Goal: Task Accomplishment & Management: Use online tool/utility

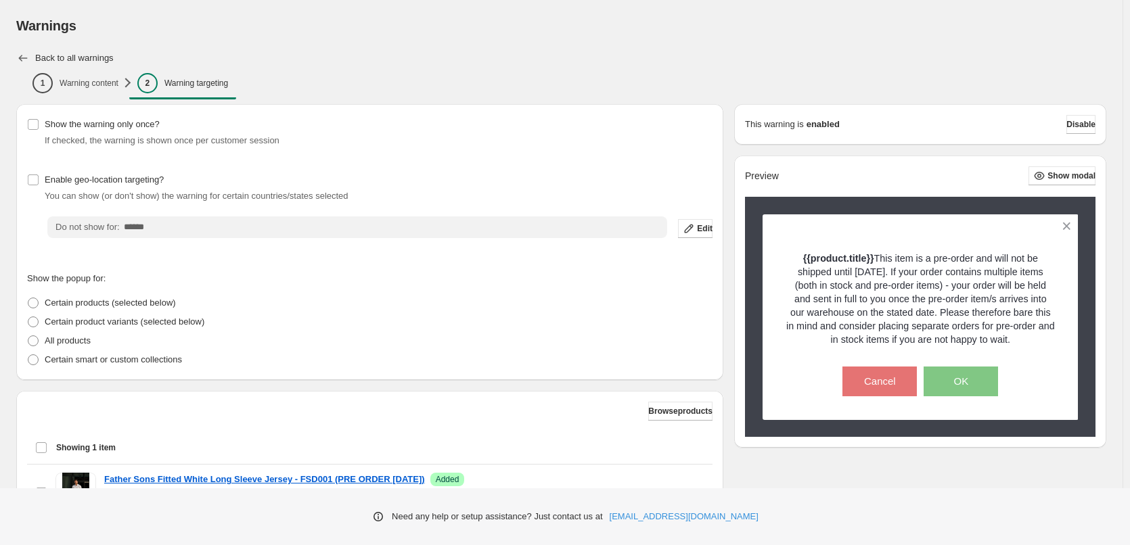
click at [28, 58] on icon "button" at bounding box center [23, 58] width 14 height 14
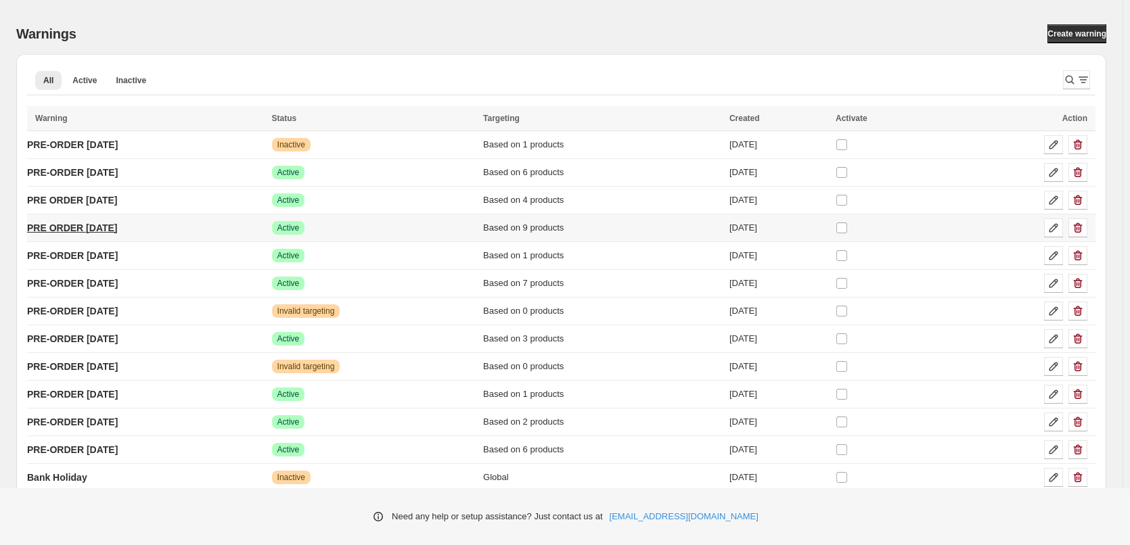
click at [118, 227] on p "PRE ORDER [DATE]" at bounding box center [72, 228] width 91 height 14
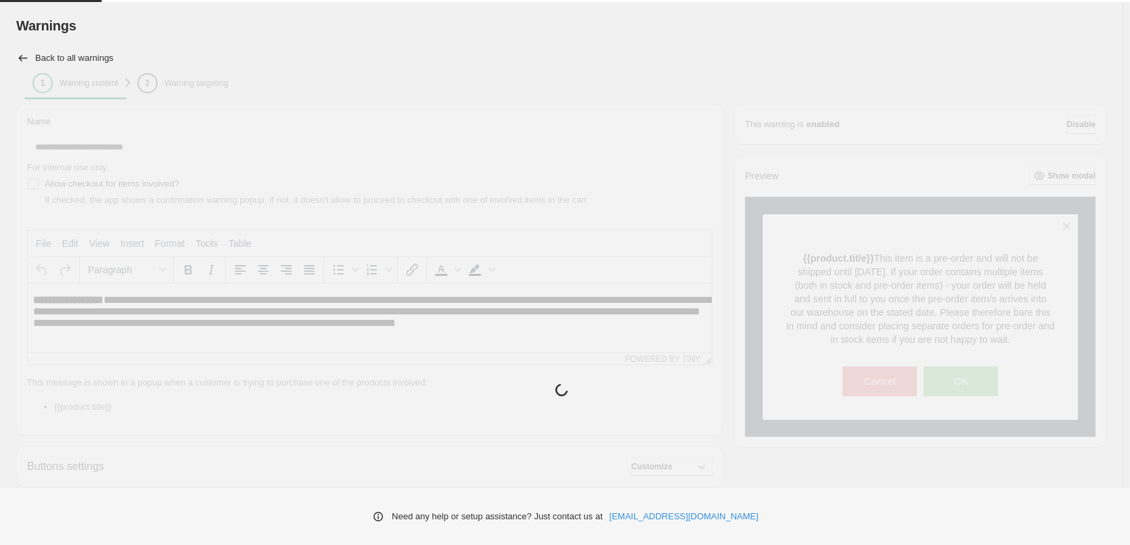
type input "**********"
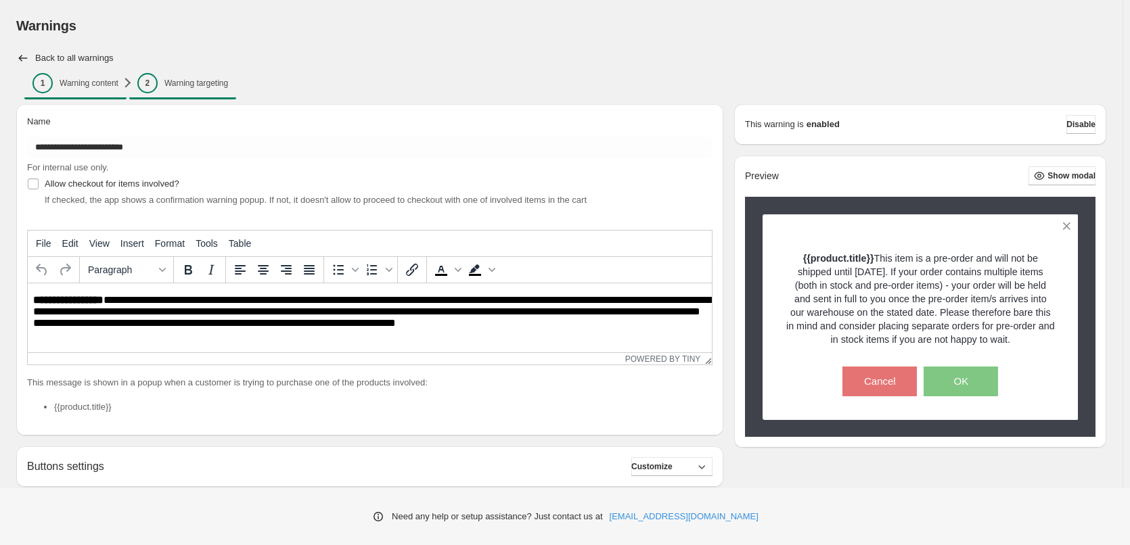
click at [202, 86] on p "Warning targeting" at bounding box center [196, 83] width 64 height 11
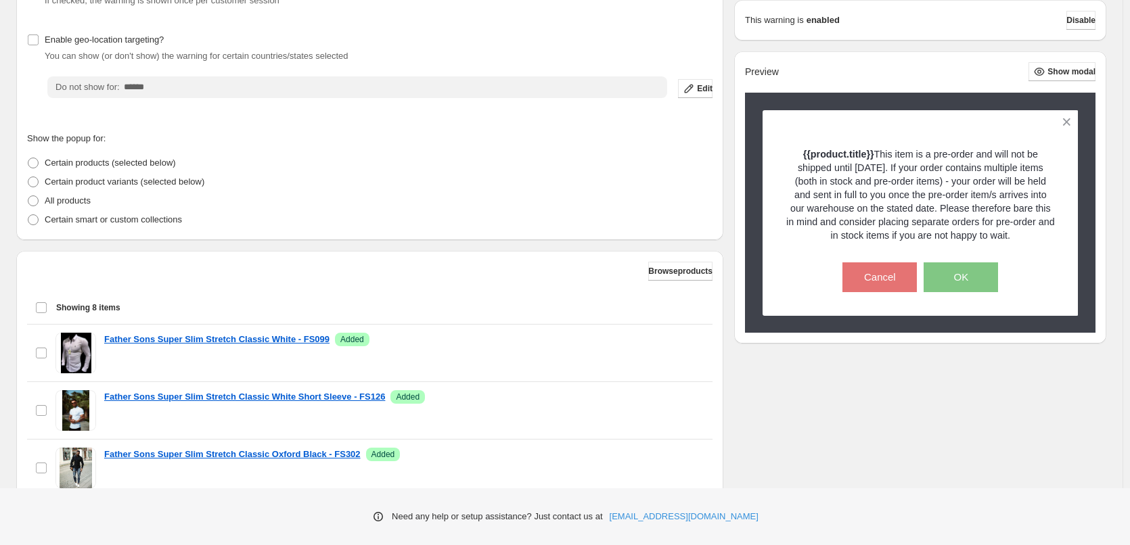
scroll to position [203, 0]
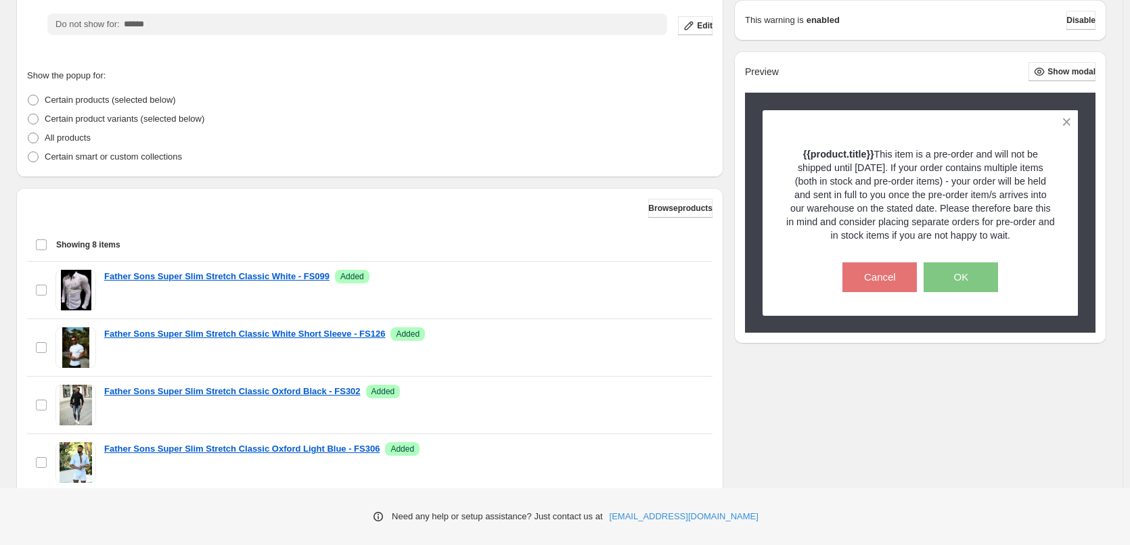
click at [43, 248] on div "Select all 8 items Showing 8 items" at bounding box center [369, 245] width 669 height 32
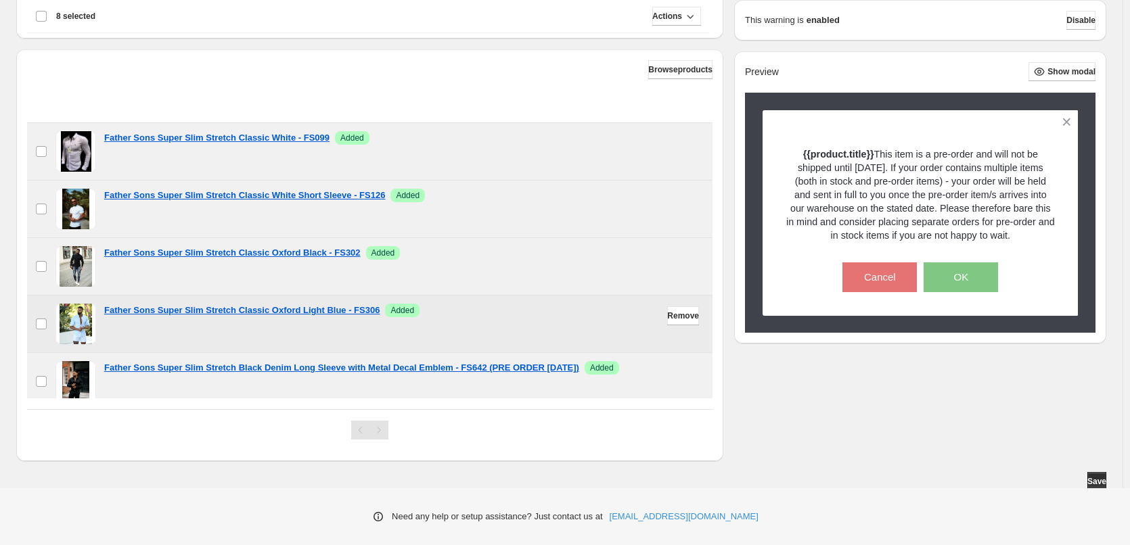
scroll to position [7, 0]
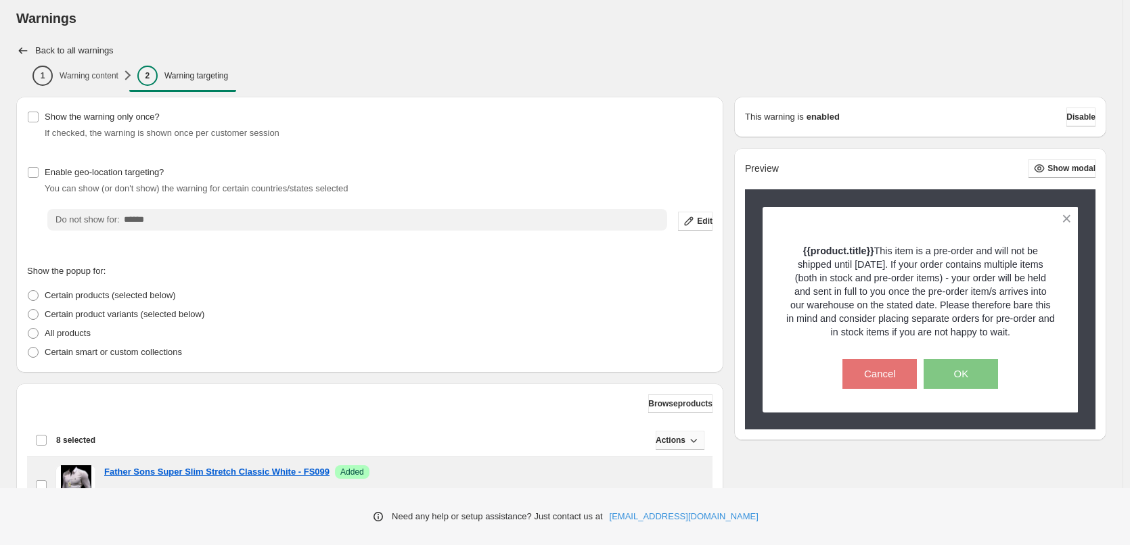
click at [656, 439] on span "Actions" at bounding box center [671, 440] width 30 height 11
click at [671, 468] on span "Remove" at bounding box center [677, 469] width 32 height 10
click at [776, 474] on div "Show the warning only once? If checked, the warning is shown once per customer …" at bounding box center [561, 446] width 1090 height 699
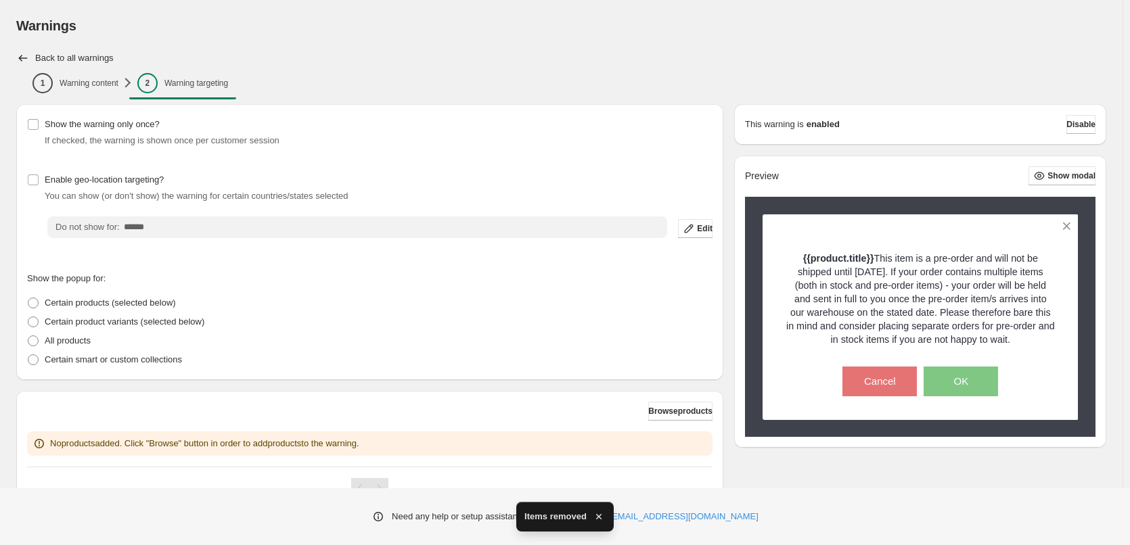
scroll to position [0, 0]
click at [830, 510] on div "Need any help or setup assistance? Just contact us at [EMAIL_ADDRESS][DOMAIN_NA…" at bounding box center [565, 517] width 1130 height 57
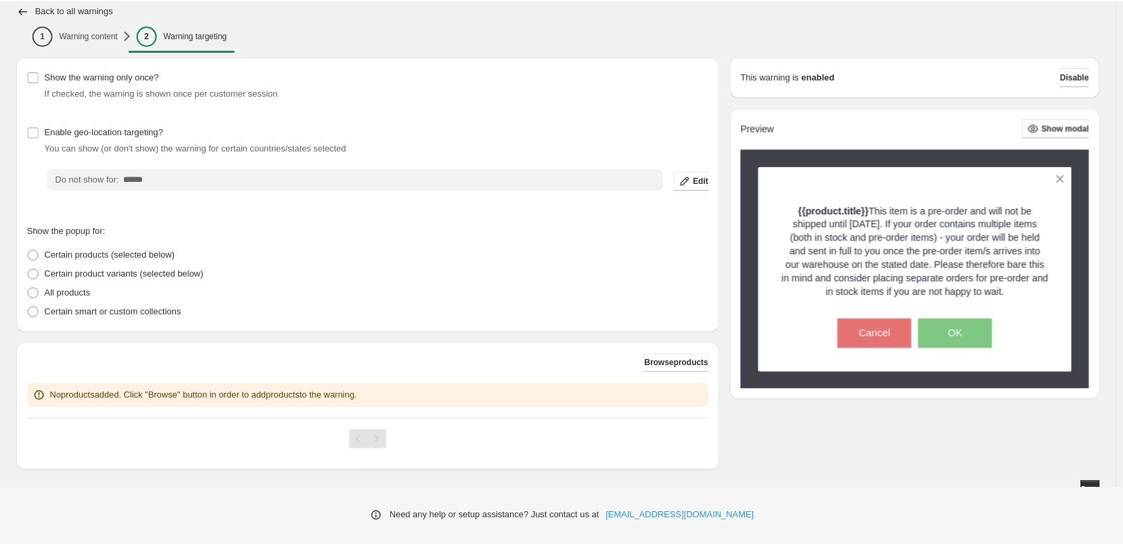
scroll to position [62, 0]
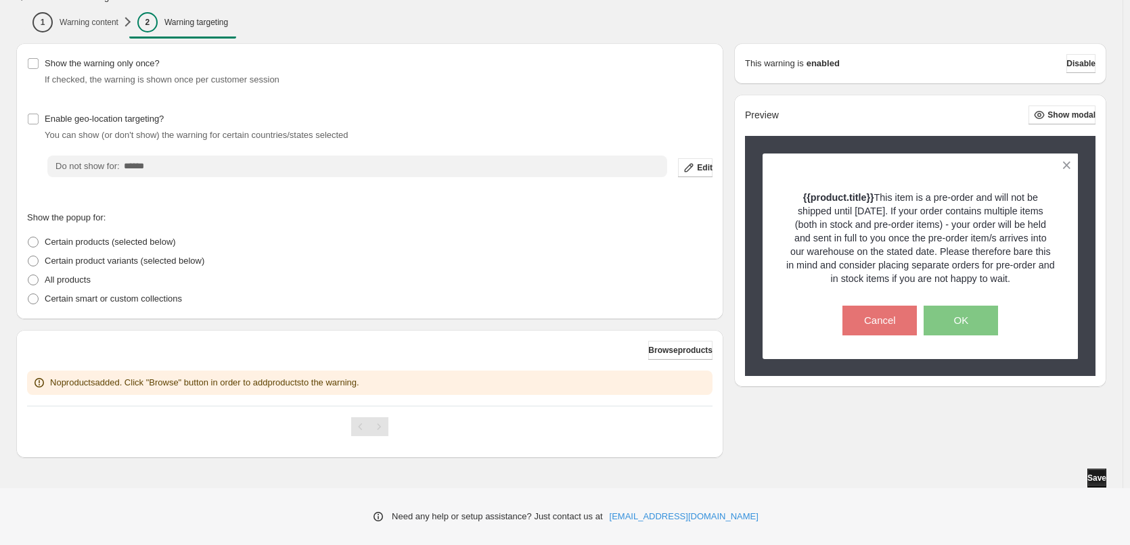
click at [1100, 481] on span "Save" at bounding box center [1097, 478] width 19 height 11
click at [1102, 477] on span "Save" at bounding box center [1097, 478] width 19 height 11
